Goal: Use online tool/utility: Utilize a website feature to perform a specific function

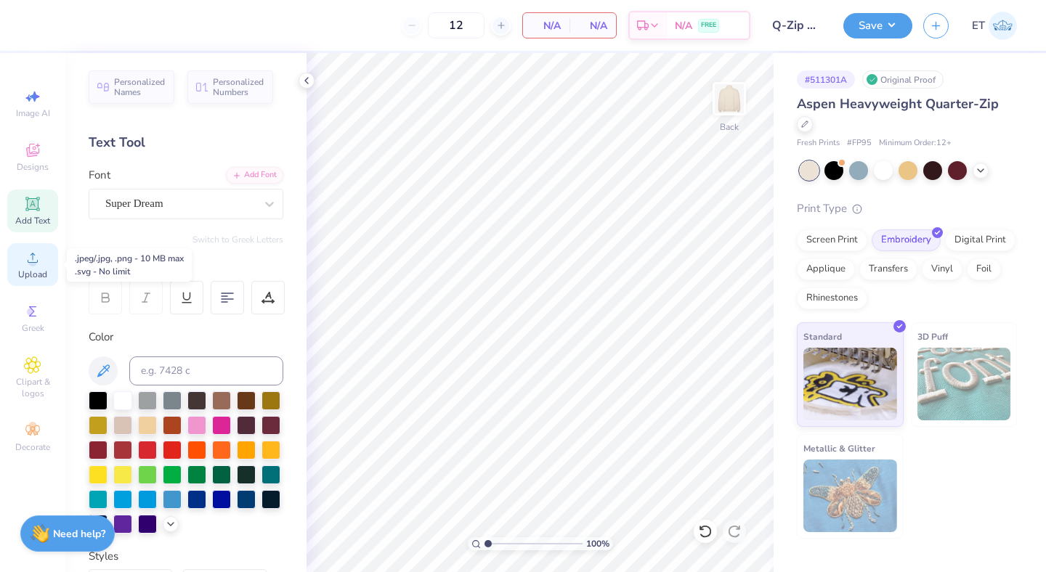
click at [40, 270] on span "Upload" at bounding box center [32, 275] width 29 height 12
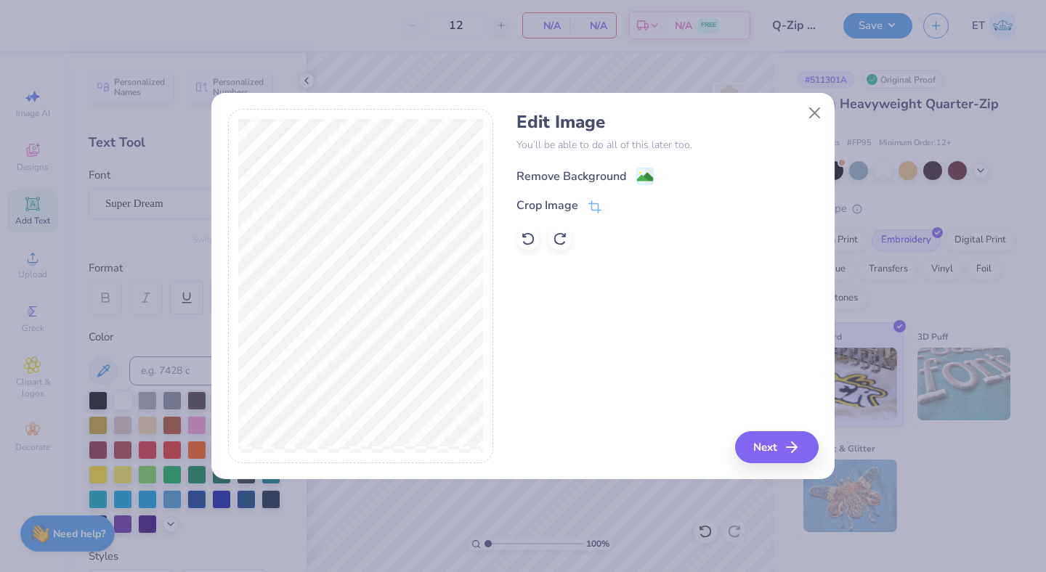
click at [601, 174] on div "Remove Background" at bounding box center [571, 176] width 110 height 17
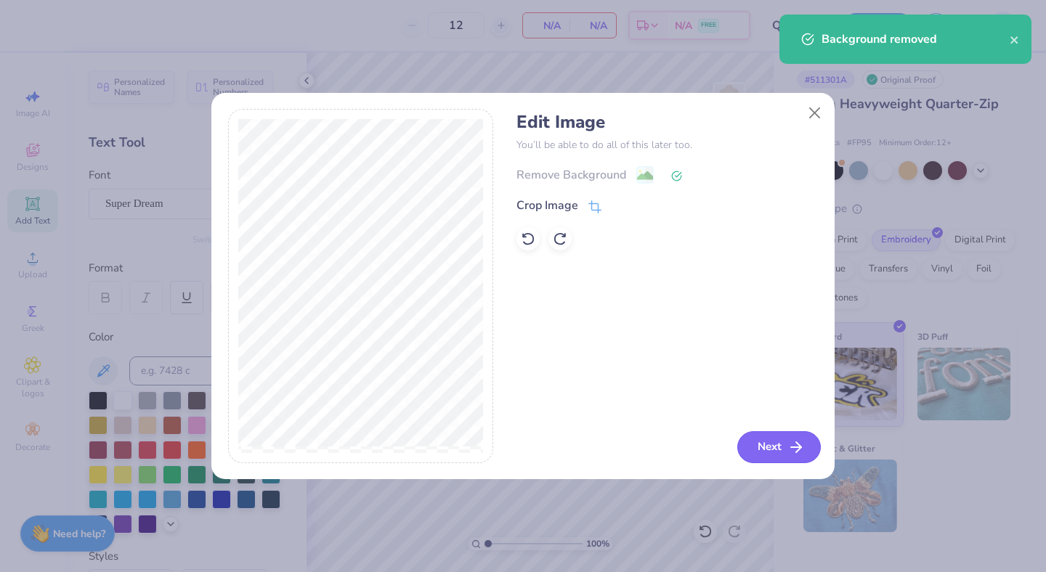
click at [787, 441] on icon "button" at bounding box center [795, 447] width 17 height 17
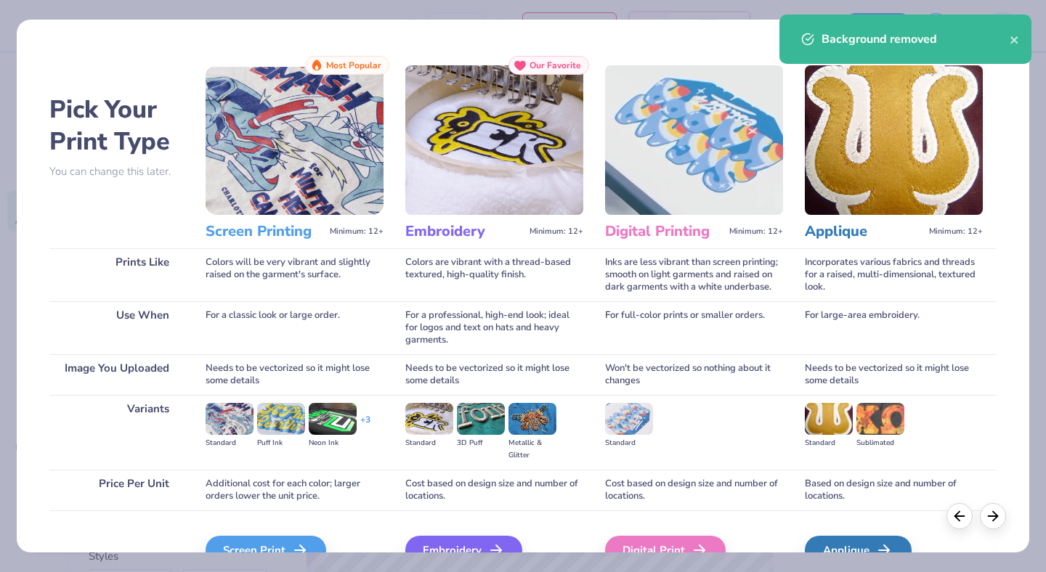
scroll to position [31, 0]
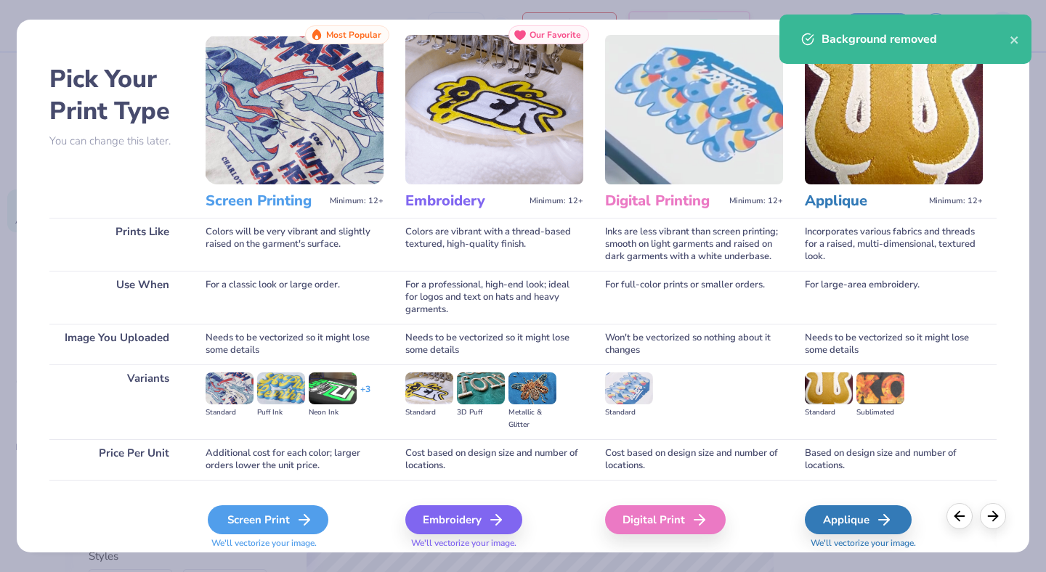
click at [273, 516] on div "Screen Print" at bounding box center [268, 519] width 121 height 29
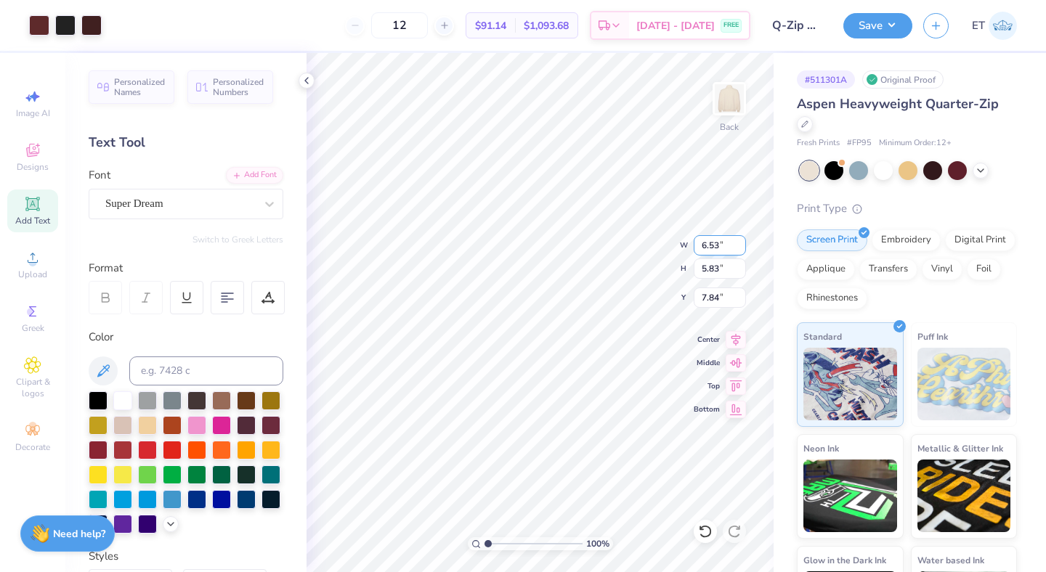
click at [710, 249] on input "6.53" at bounding box center [720, 245] width 52 height 20
type input "4.00"
type input "3.57"
type input "1.83"
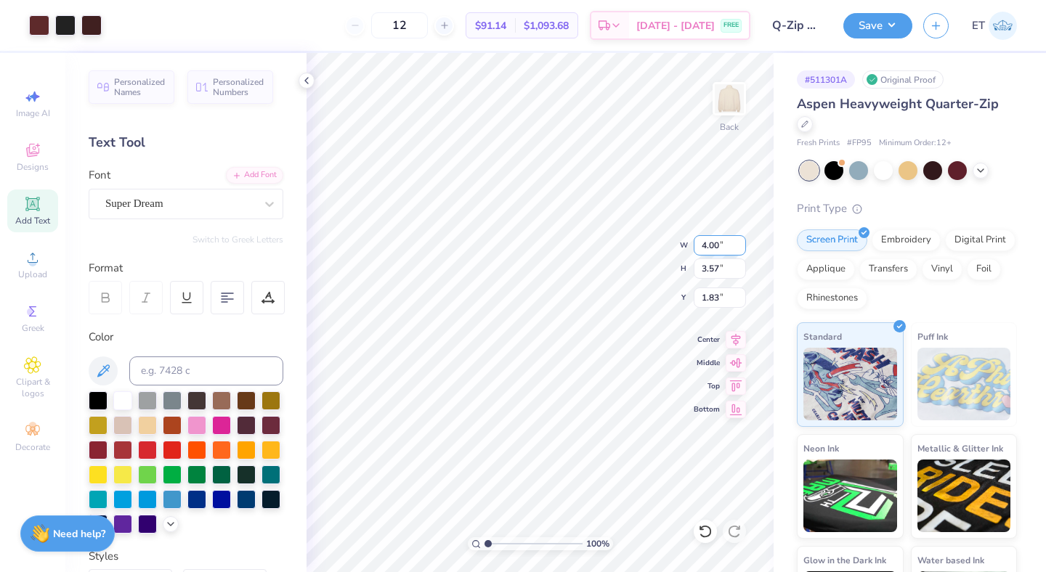
type input "2.62"
type input "2.34"
type input "2.42"
click at [893, 17] on button "Save" at bounding box center [877, 23] width 69 height 25
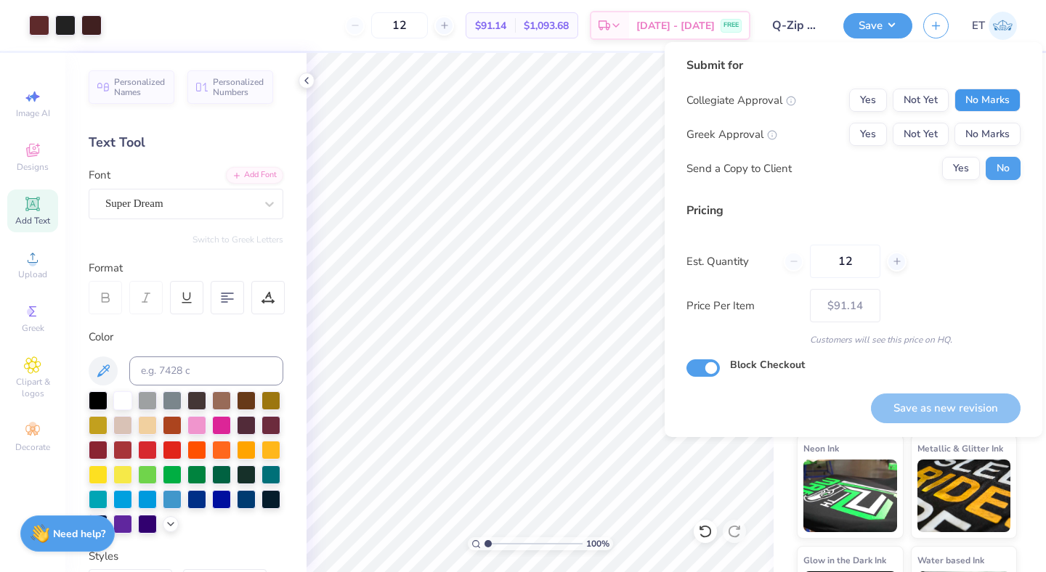
click at [977, 92] on button "No Marks" at bounding box center [987, 100] width 66 height 23
click at [974, 131] on button "No Marks" at bounding box center [987, 134] width 66 height 23
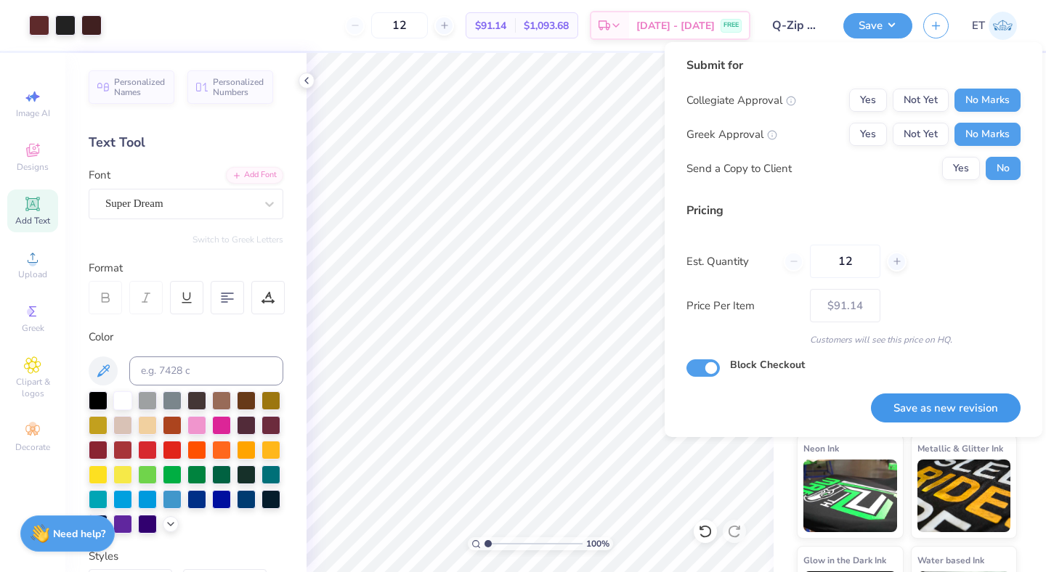
click at [945, 408] on button "Save as new revision" at bounding box center [946, 409] width 150 height 30
type input "$91.14"
